Goal: Obtain resource: Download file/media

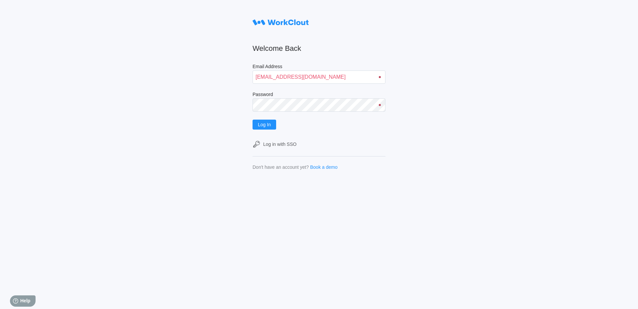
type input "Kpum@mailinator.com"
click at [253, 120] on button "Log In" at bounding box center [265, 125] width 24 height 10
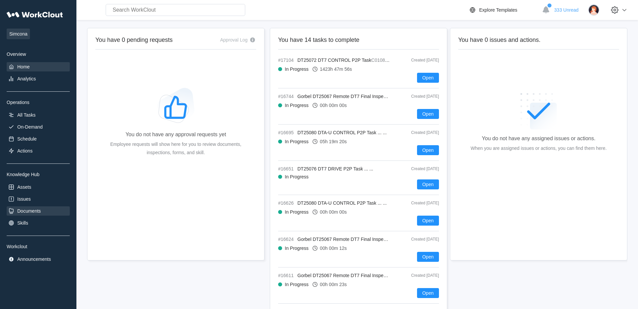
click at [35, 210] on div "Documents" at bounding box center [29, 210] width 24 height 5
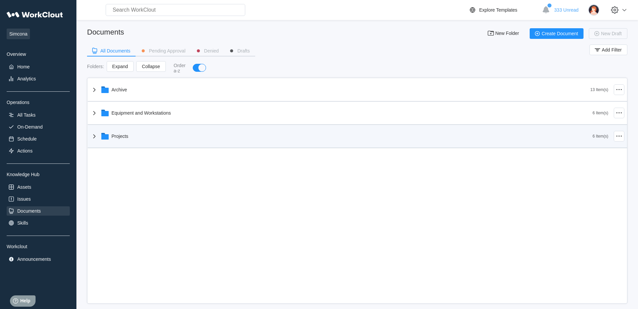
click at [124, 137] on div "Projects" at bounding box center [120, 136] width 17 height 5
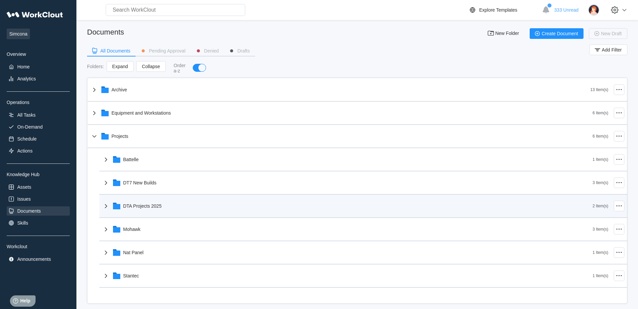
click at [147, 208] on div "DTA Projects 2025" at bounding box center [142, 205] width 39 height 5
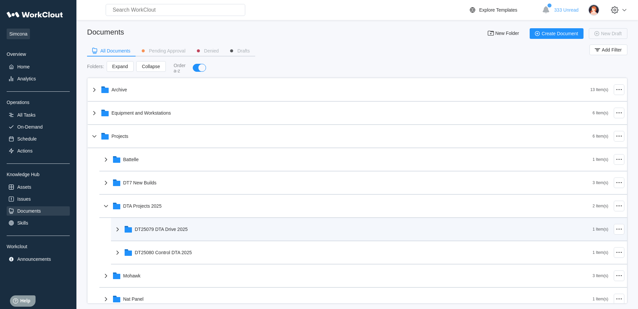
click at [164, 232] on div "DT25079 DTA Drive 2025" at bounding box center [161, 229] width 53 height 5
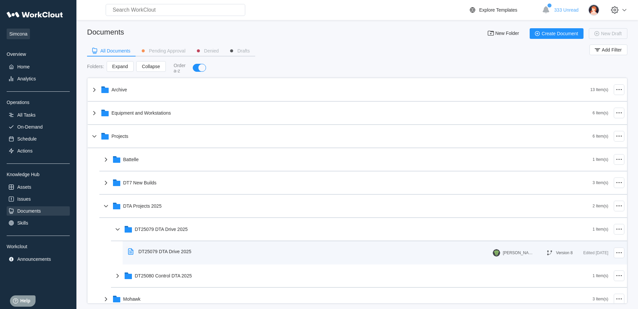
click at [173, 252] on div "DT25079 DTA Drive 2025" at bounding box center [165, 251] width 53 height 5
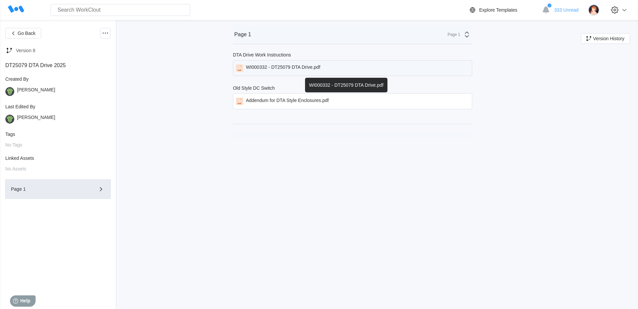
click at [274, 66] on div "WI000332 - DT25079 DTA Drive.pdf" at bounding box center [283, 67] width 74 height 7
